Goal: Information Seeking & Learning: Learn about a topic

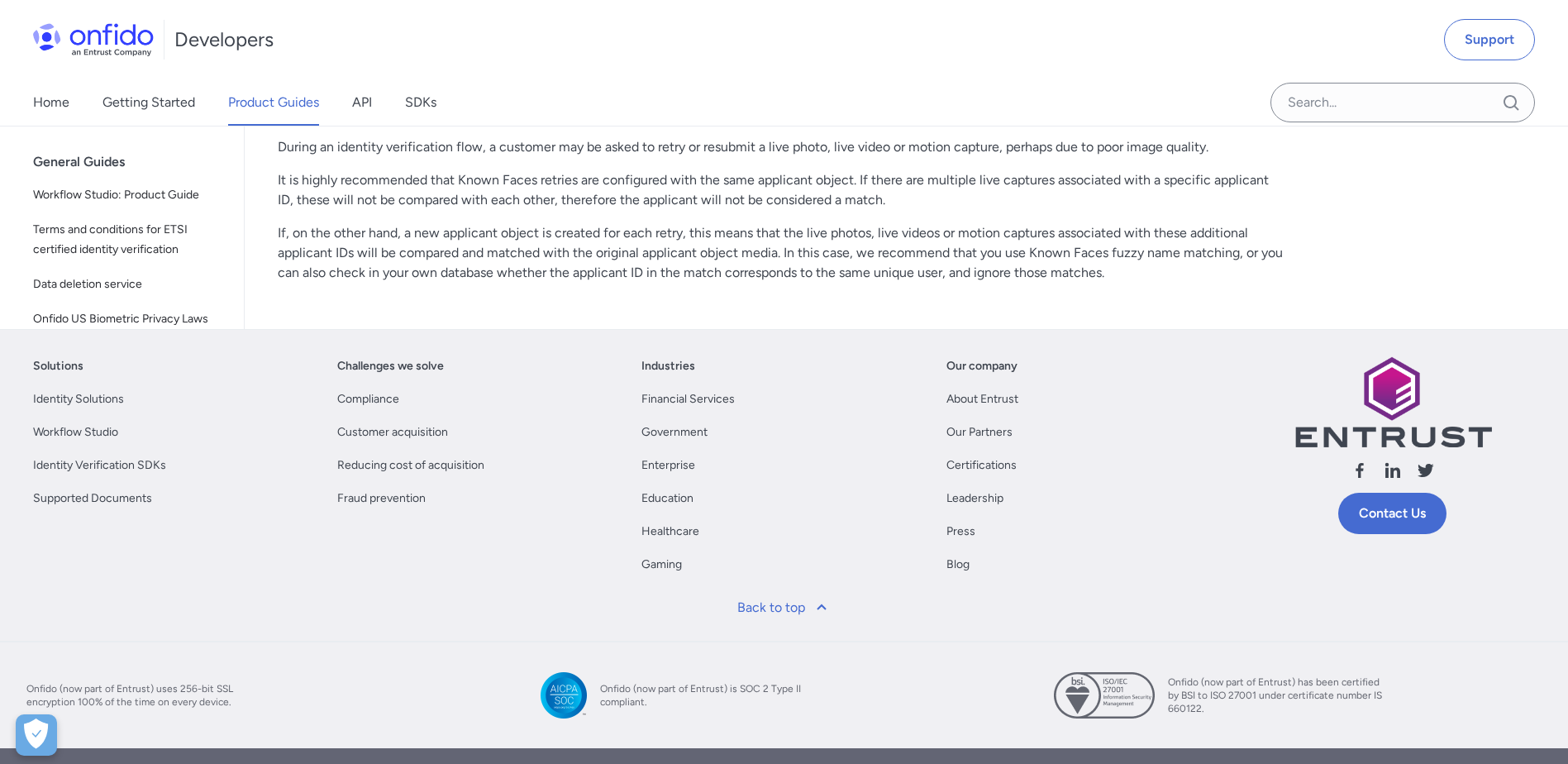
scroll to position [2232, 0]
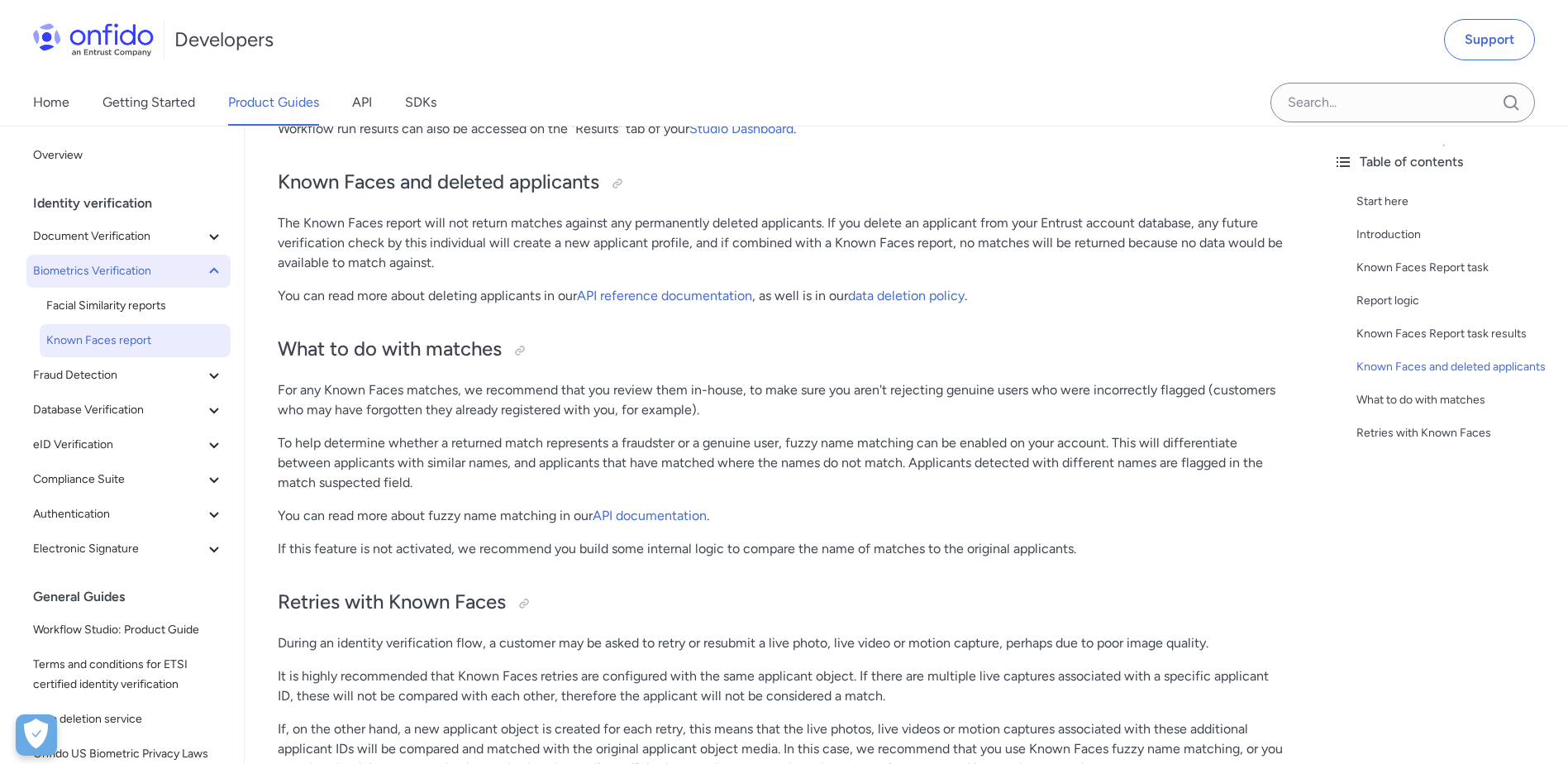
drag, startPoint x: 146, startPoint y: 264, endPoint x: 149, endPoint y: 239, distance: 25.2
click at [146, 264] on span "Biometrics Verification" at bounding box center [118, 271] width 171 height 20
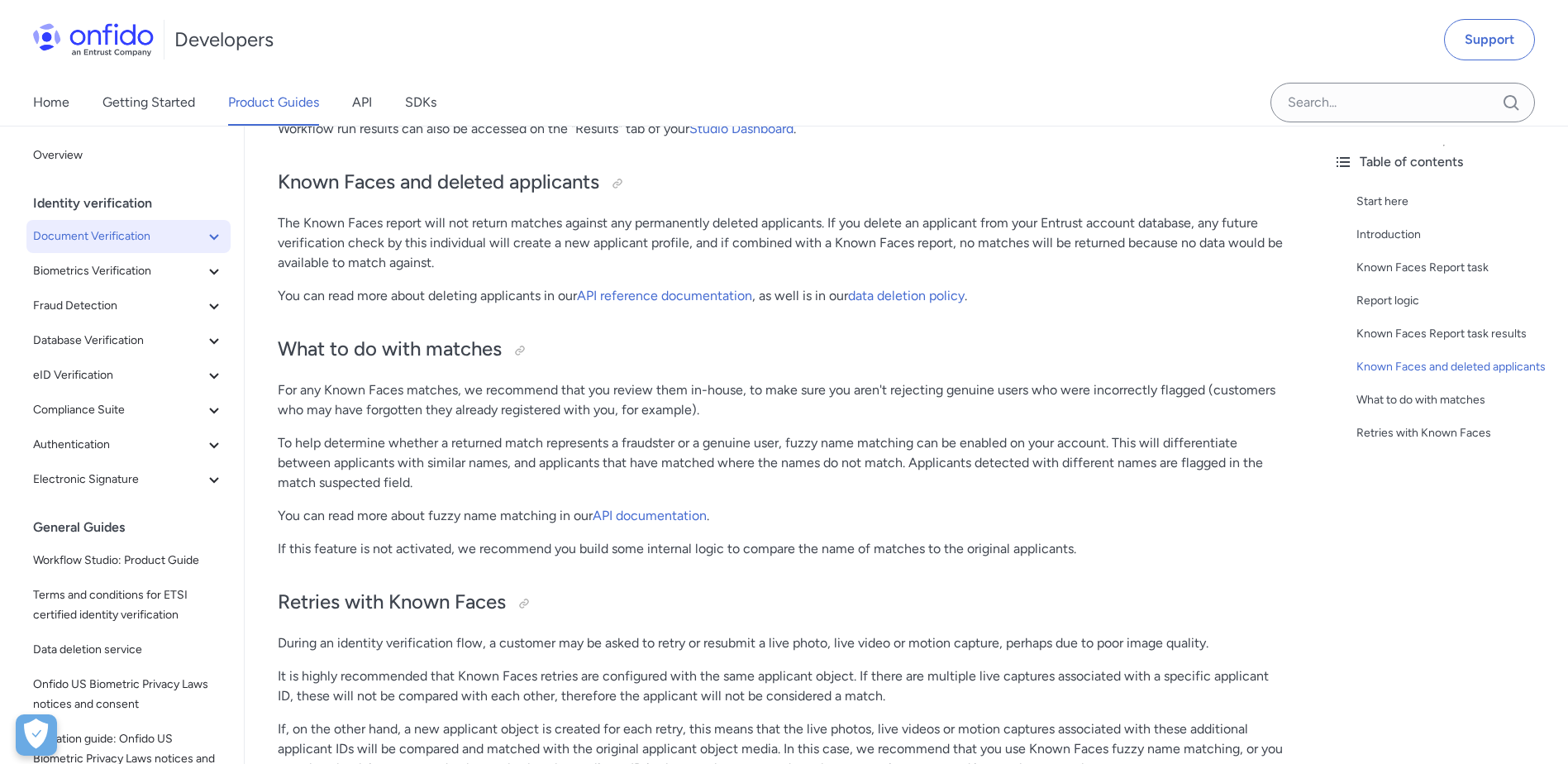
click at [151, 222] on button "Document Verification" at bounding box center [129, 236] width 204 height 33
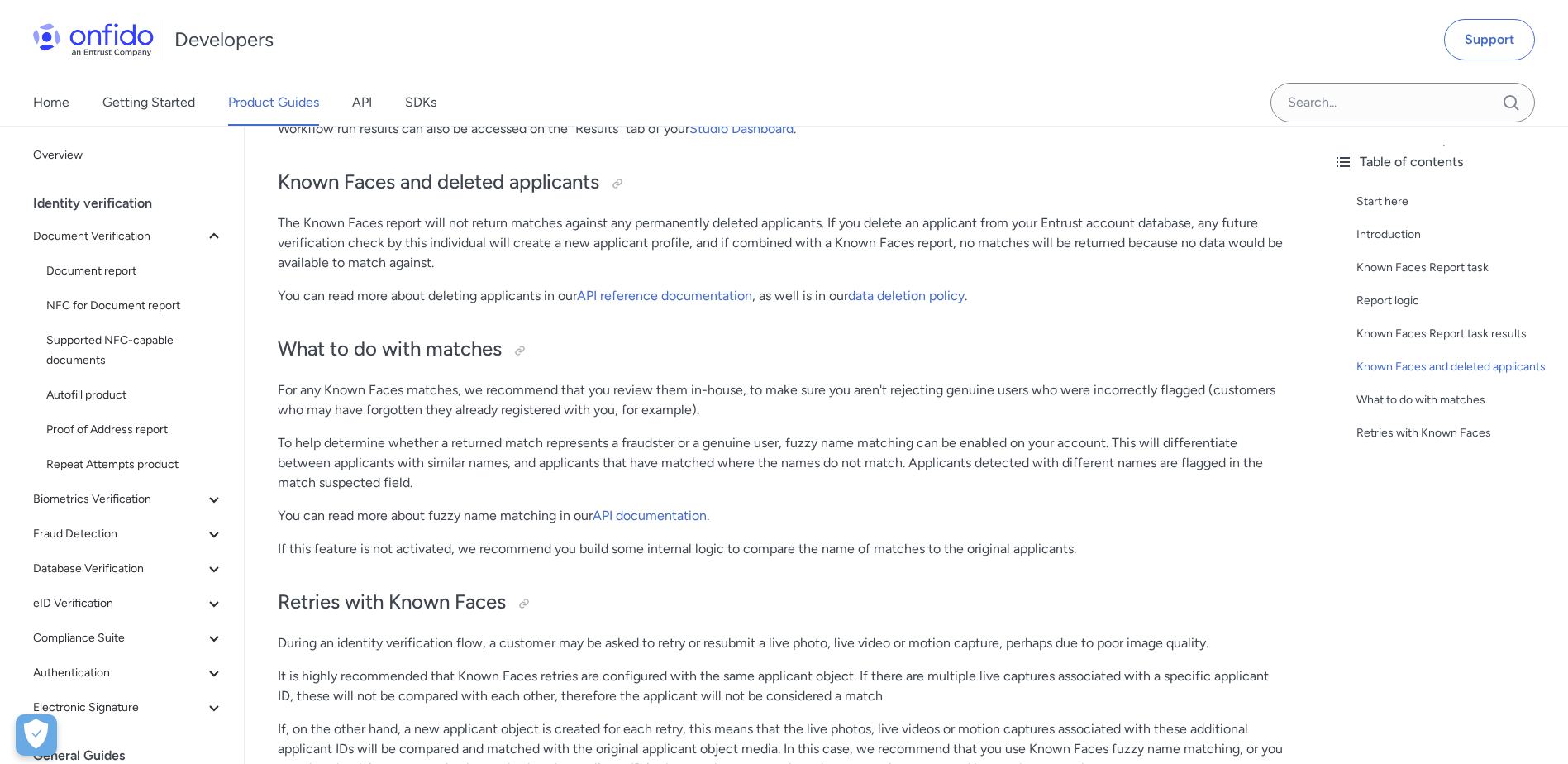
click at [187, 215] on div "Identity verification" at bounding box center [135, 203] width 204 height 33
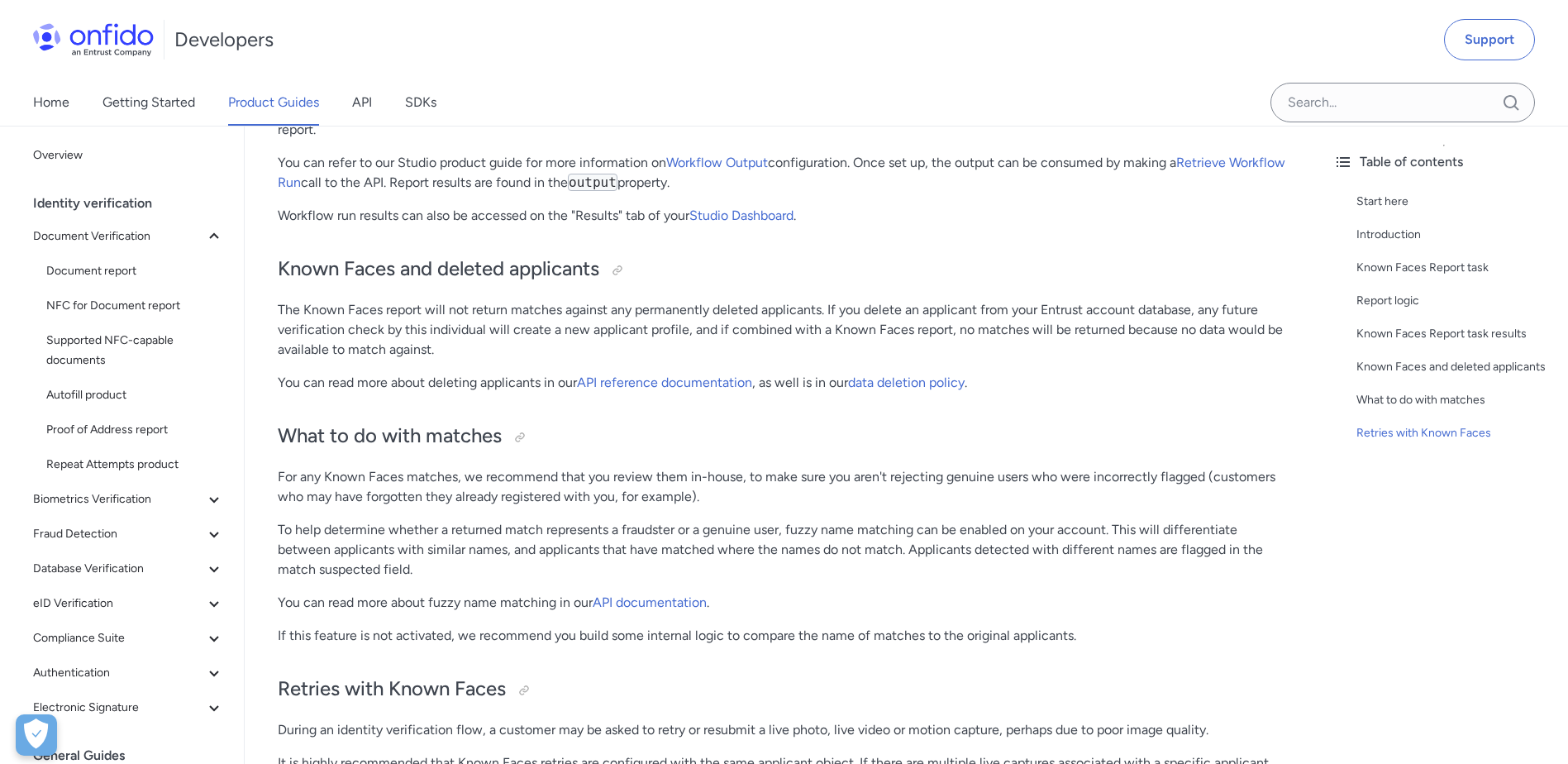
scroll to position [2775, 0]
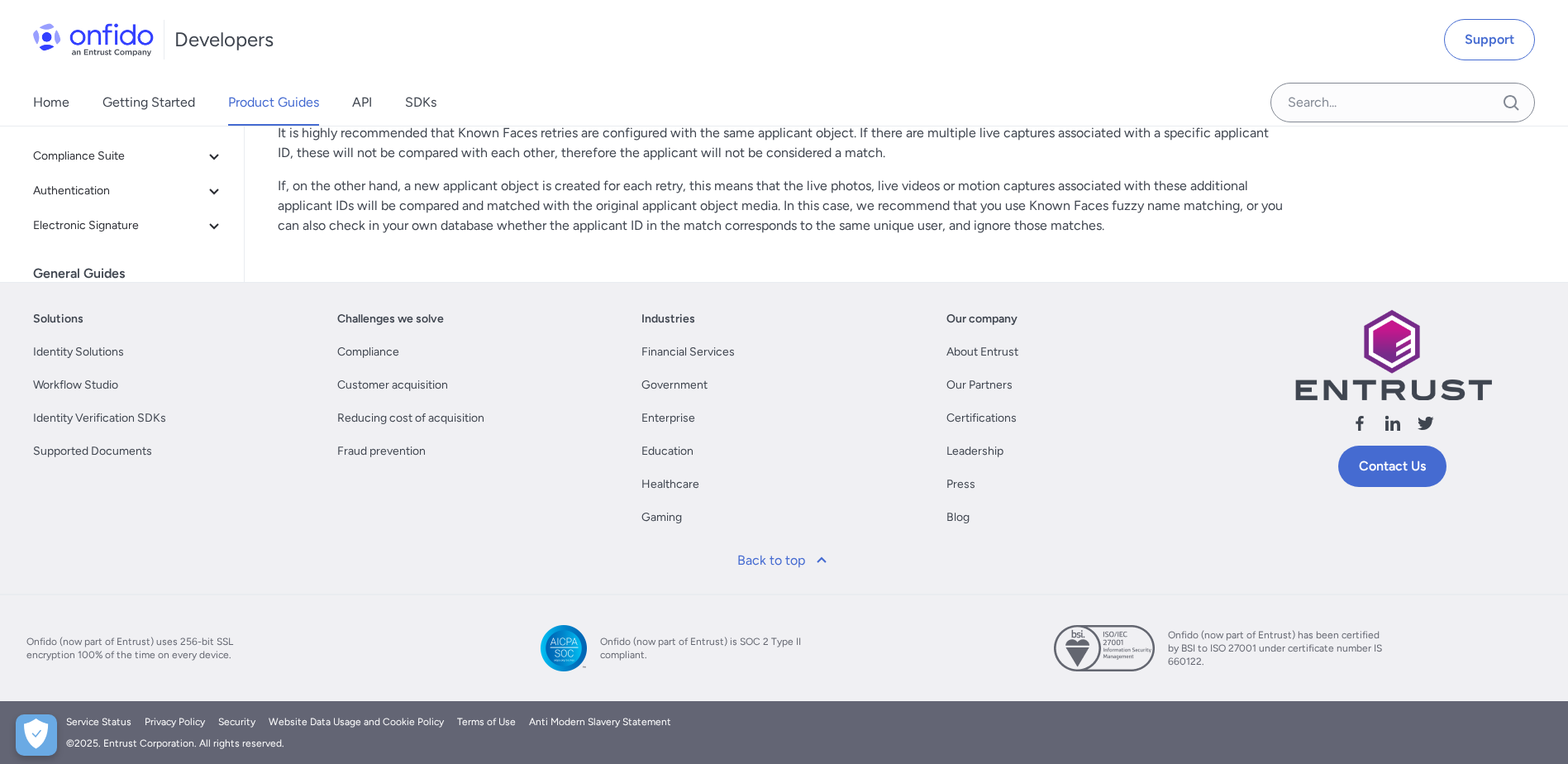
click at [683, 96] on div "Home Getting Started Product Guides API SDKs" at bounding box center [784, 103] width 1568 height 46
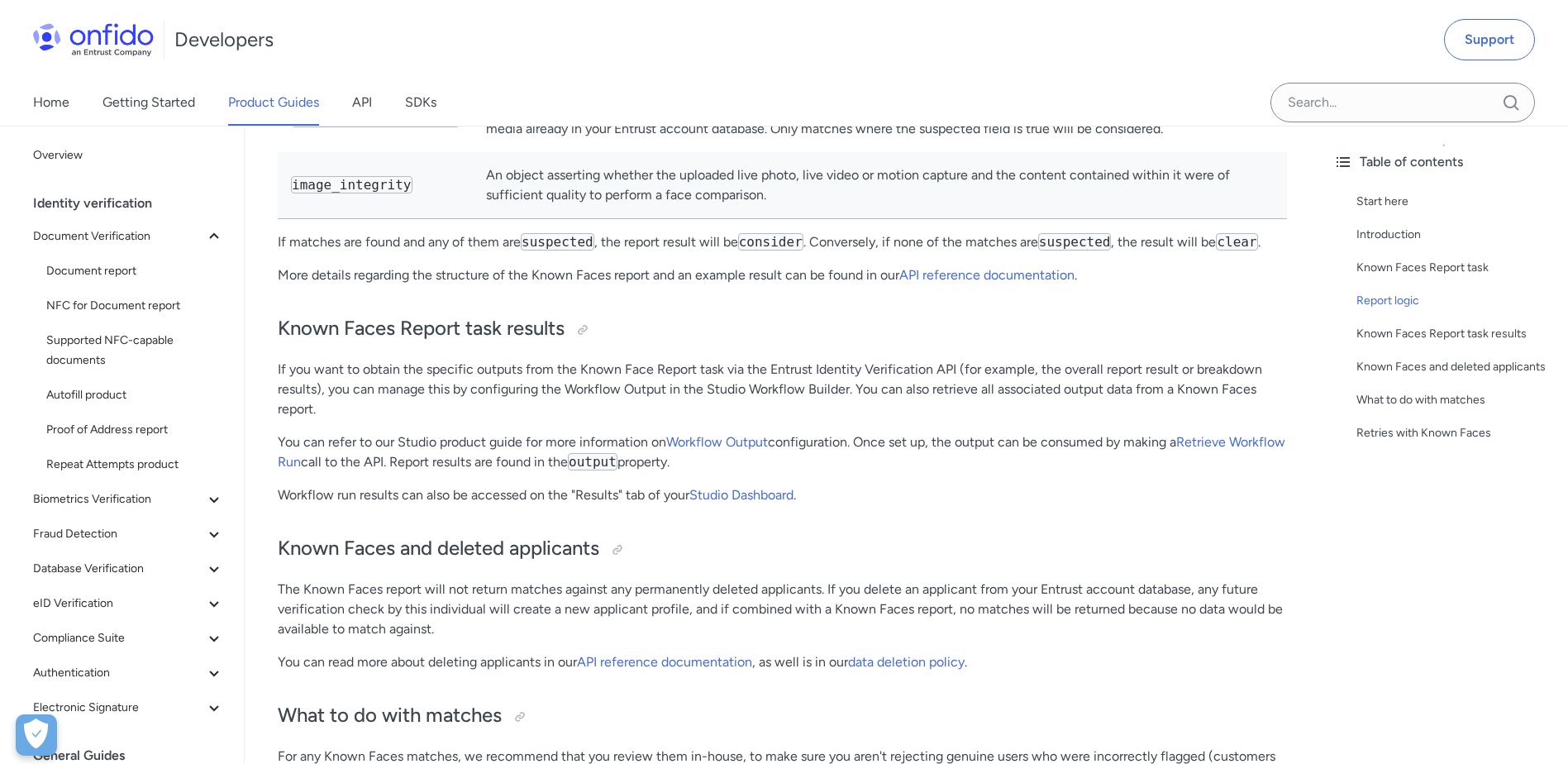
scroll to position [83, 0]
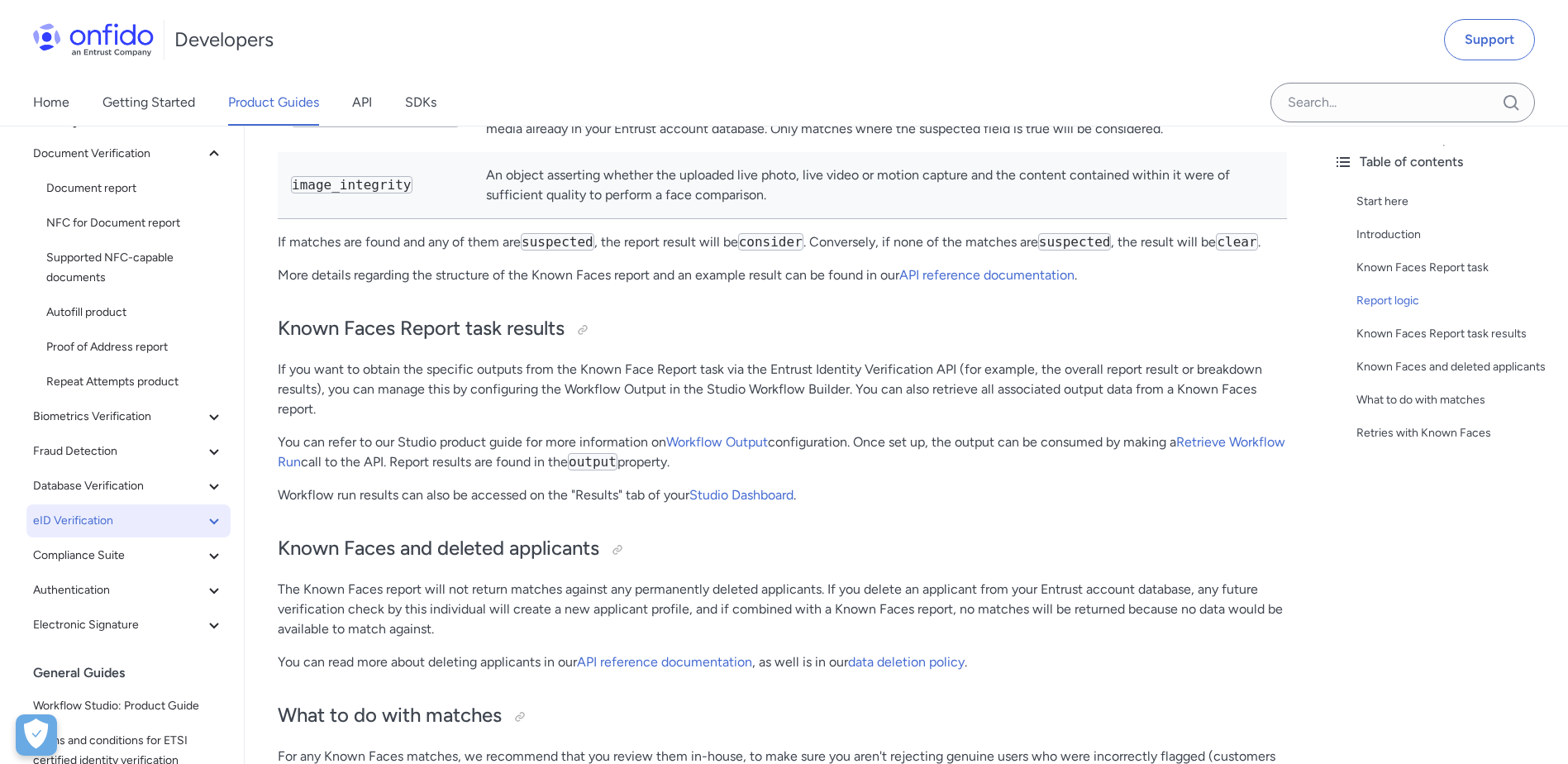
click at [158, 524] on span "eID Verification" at bounding box center [118, 521] width 171 height 20
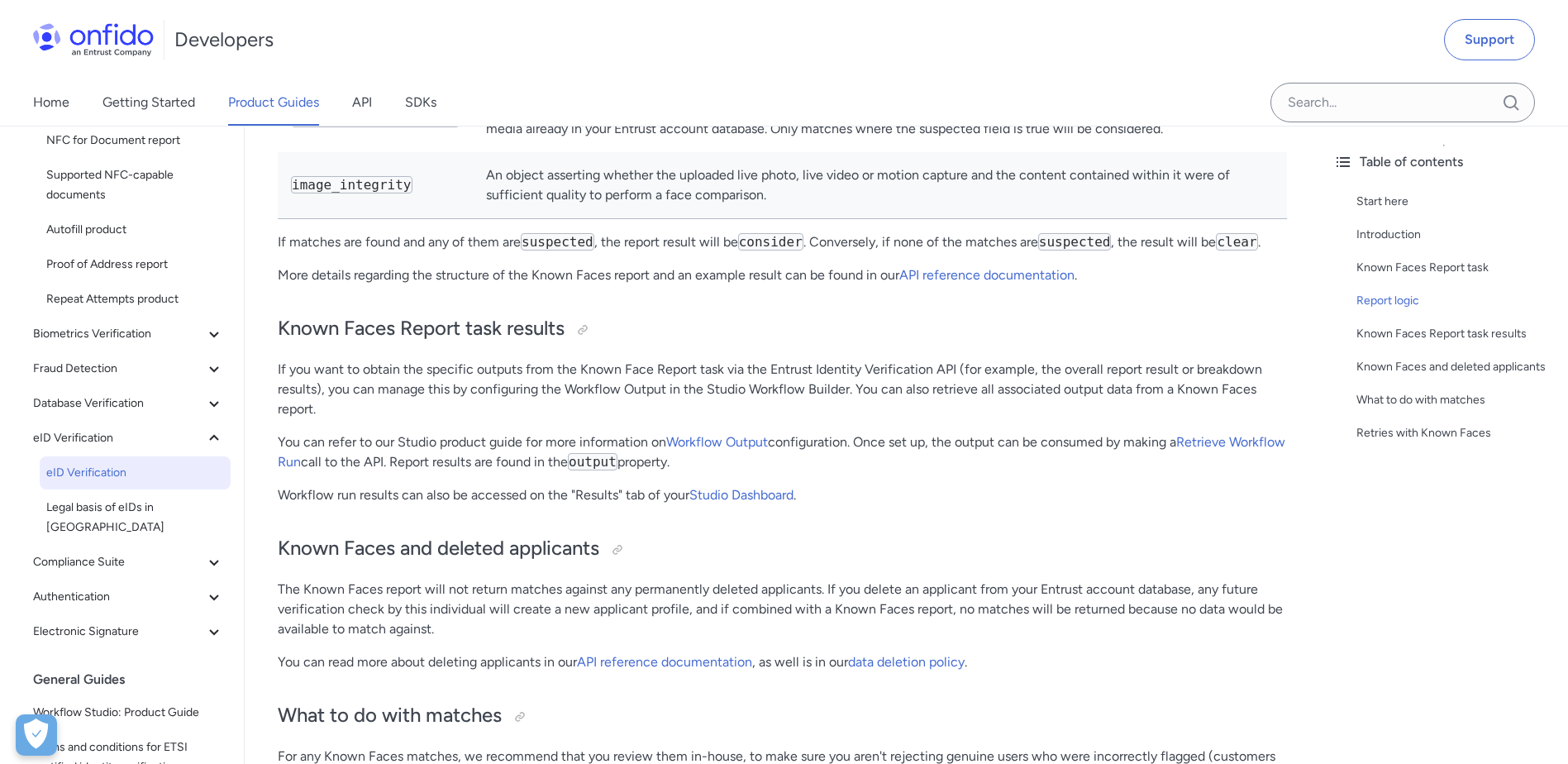
click at [124, 477] on span "eID Verification" at bounding box center [135, 473] width 178 height 20
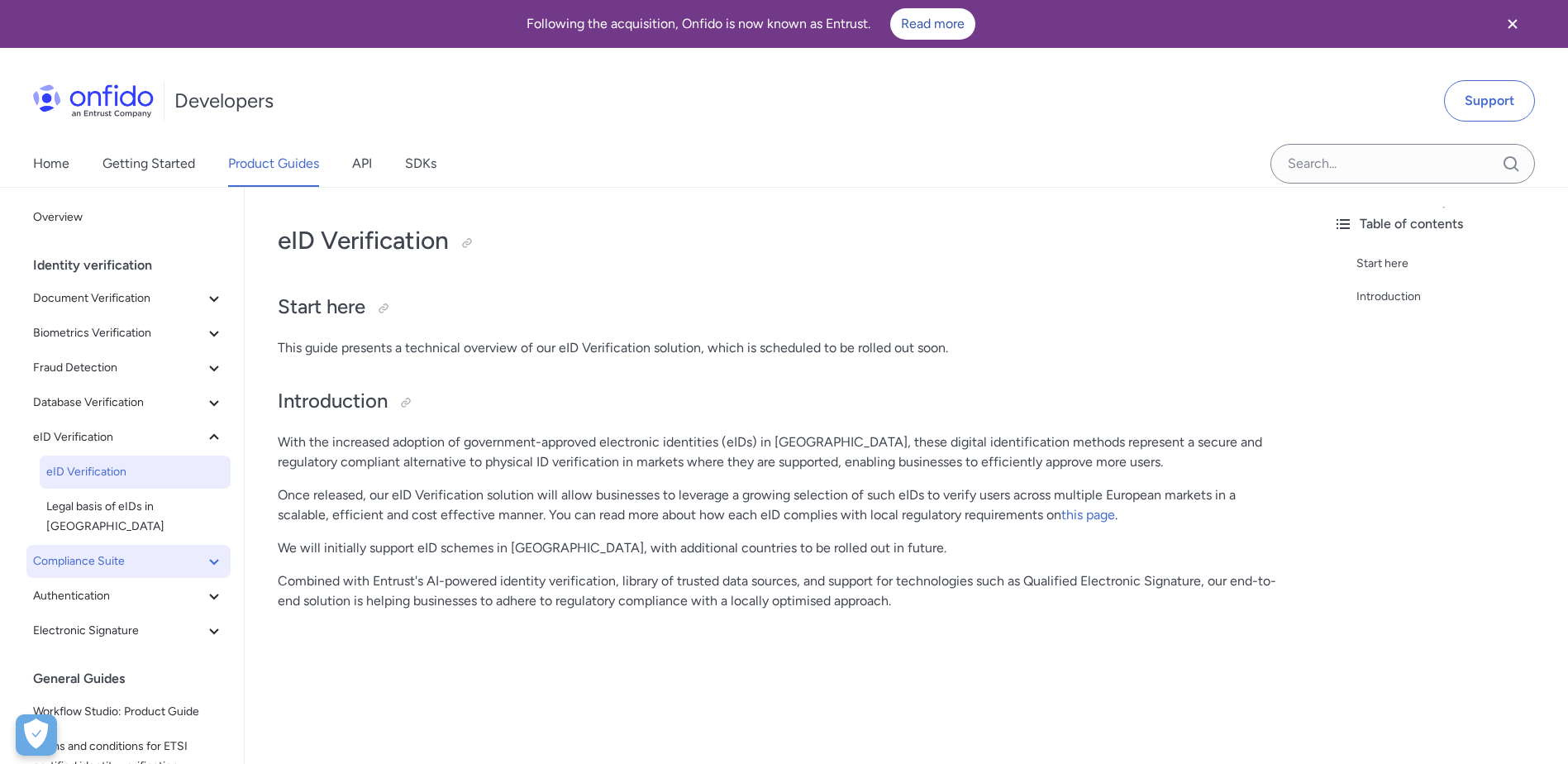
click at [141, 551] on span "Compliance Suite" at bounding box center [118, 561] width 171 height 20
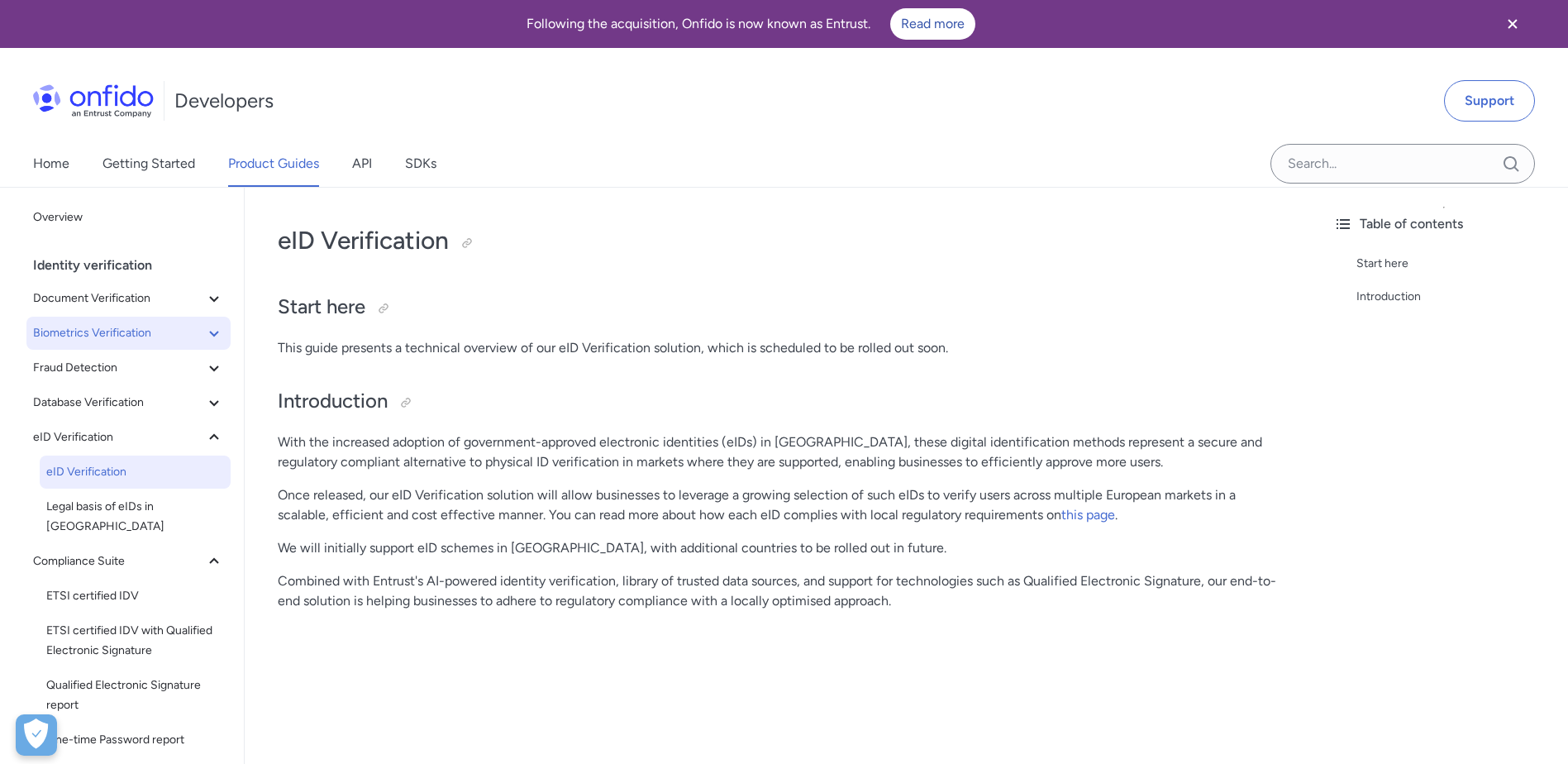
click at [170, 334] on span "Biometrics Verification" at bounding box center [118, 333] width 171 height 20
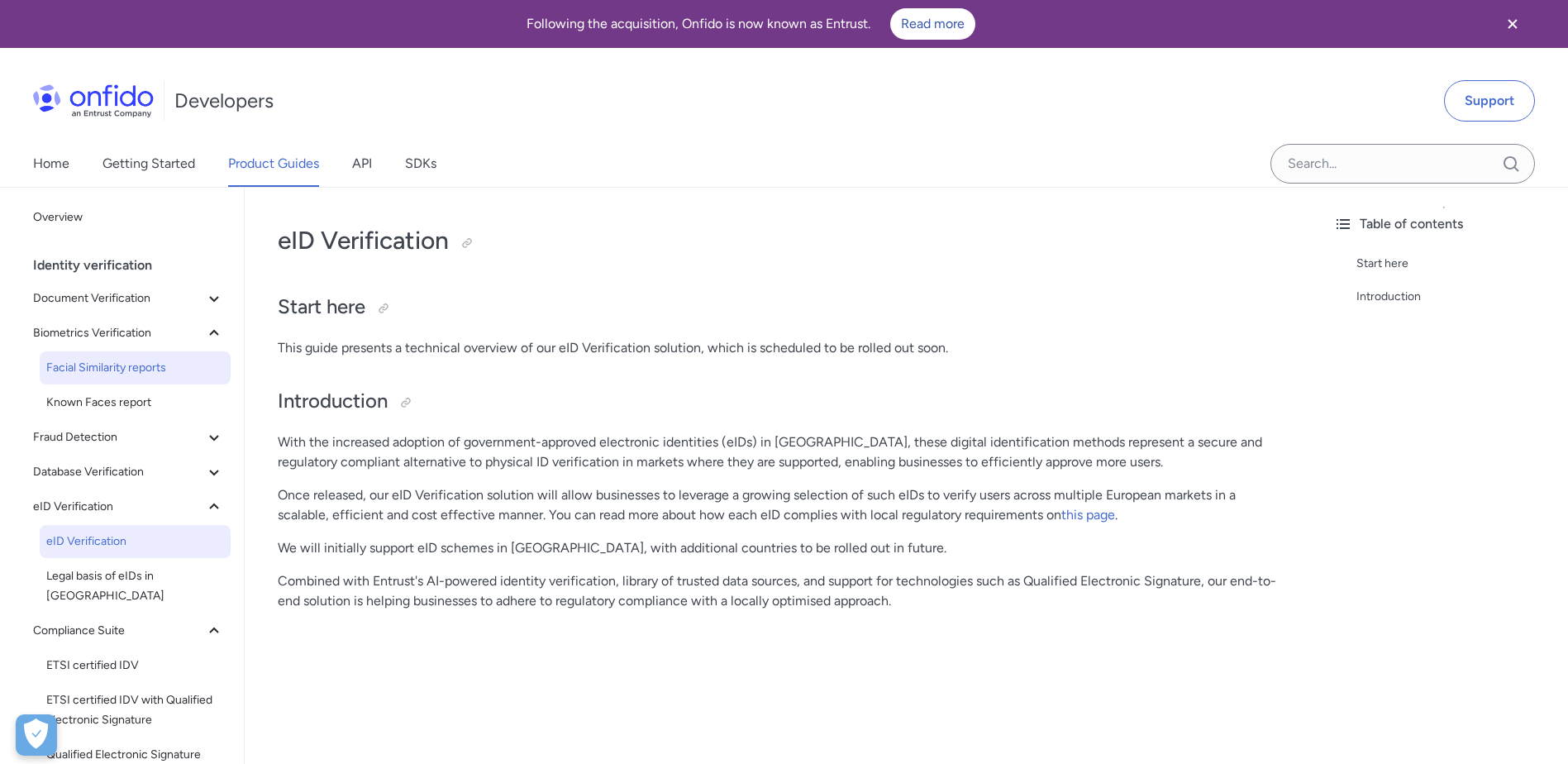
drag, startPoint x: 153, startPoint y: 348, endPoint x: 153, endPoint y: 365, distance: 17.0
click at [153, 351] on div "Biometrics Verification Facial Similarity reports Known Faces report" at bounding box center [135, 368] width 204 height 105
click at [153, 374] on span "Facial Similarity reports" at bounding box center [135, 368] width 178 height 20
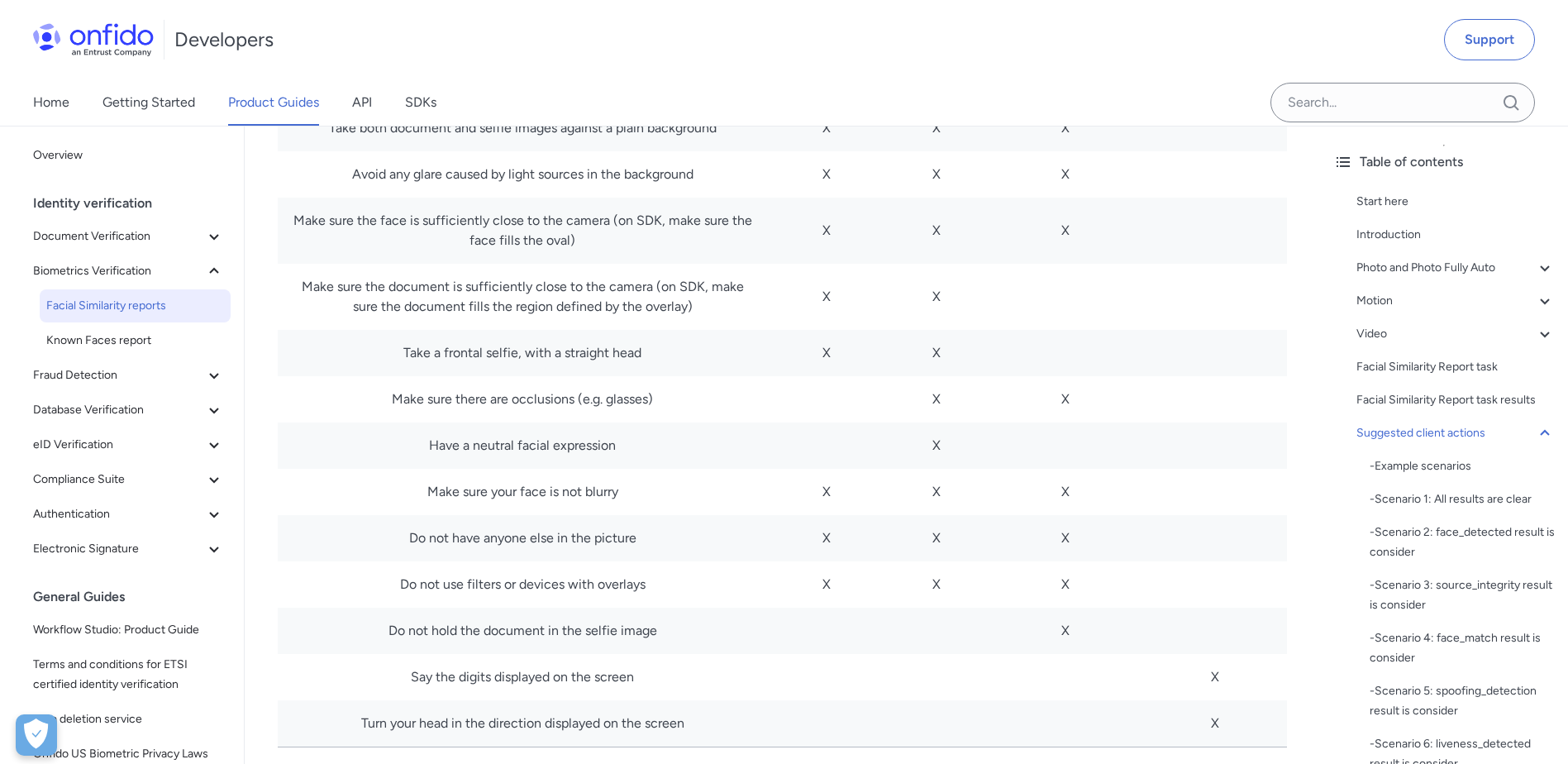
scroll to position [9340, 0]
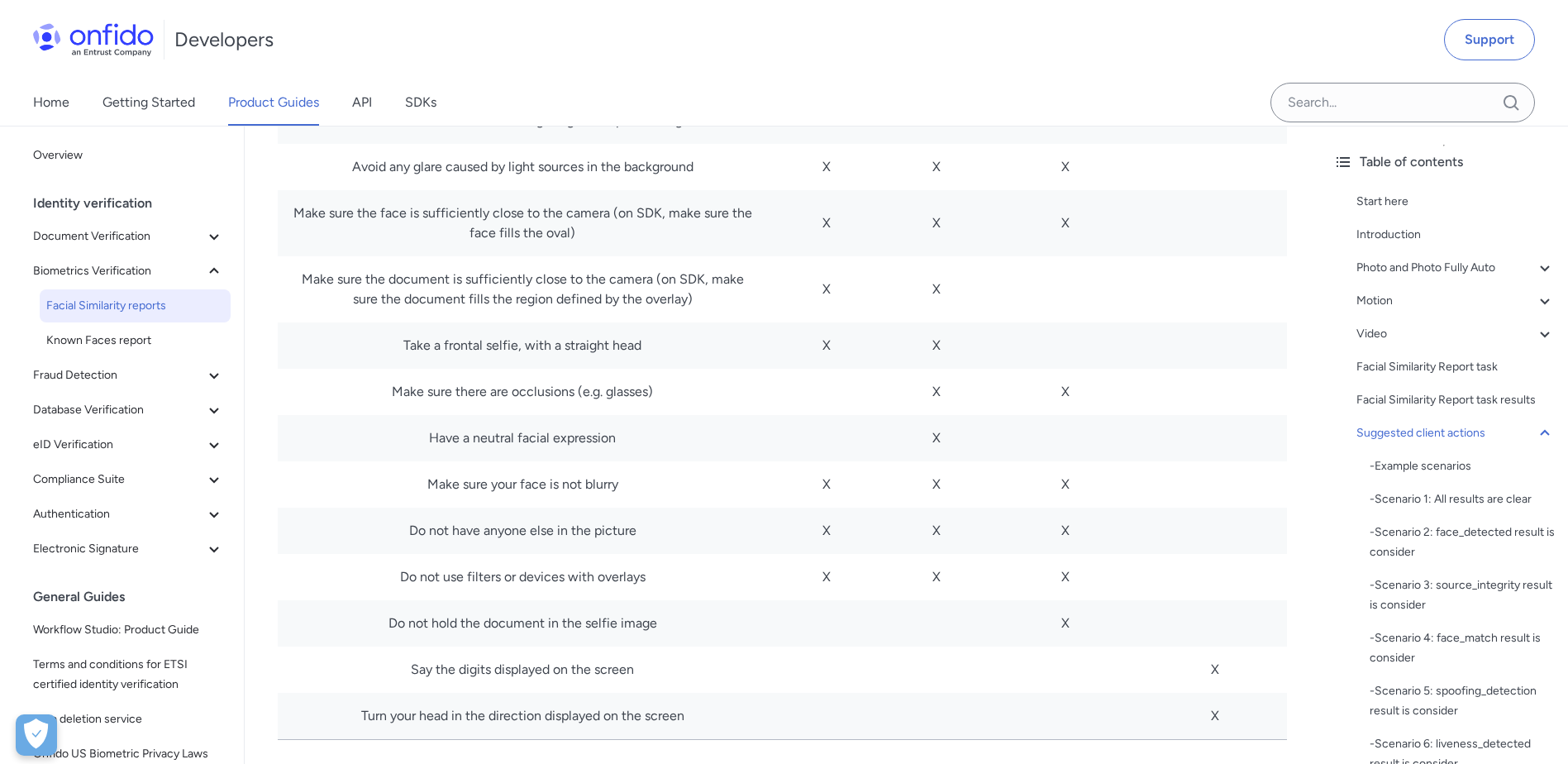
click at [581, 323] on td "Take a frontal selfie, with a straight head" at bounding box center [523, 346] width 490 height 46
